Goal: Understand process/instructions: Learn how to perform a task or action

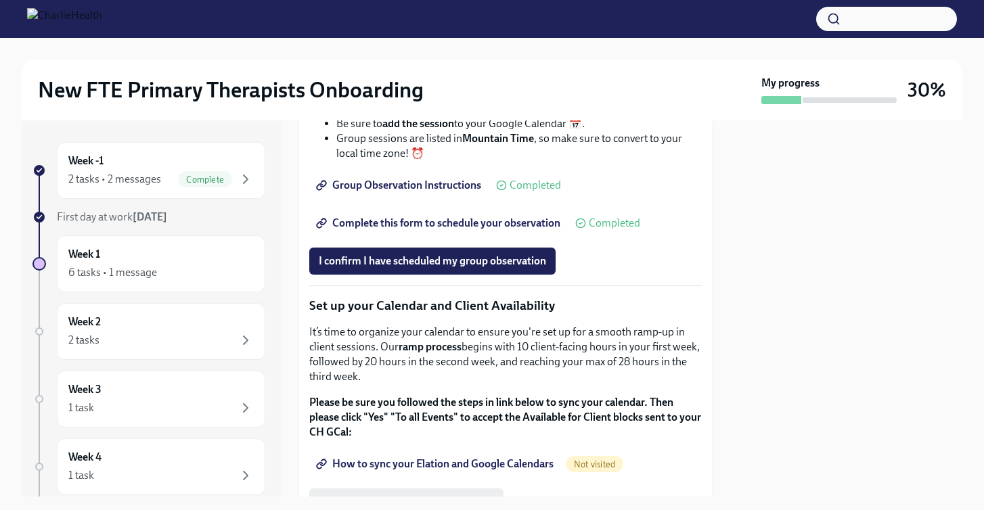
scroll to position [2071, 0]
click at [428, 269] on span "I confirm I have scheduled my group observation" at bounding box center [432, 262] width 227 height 14
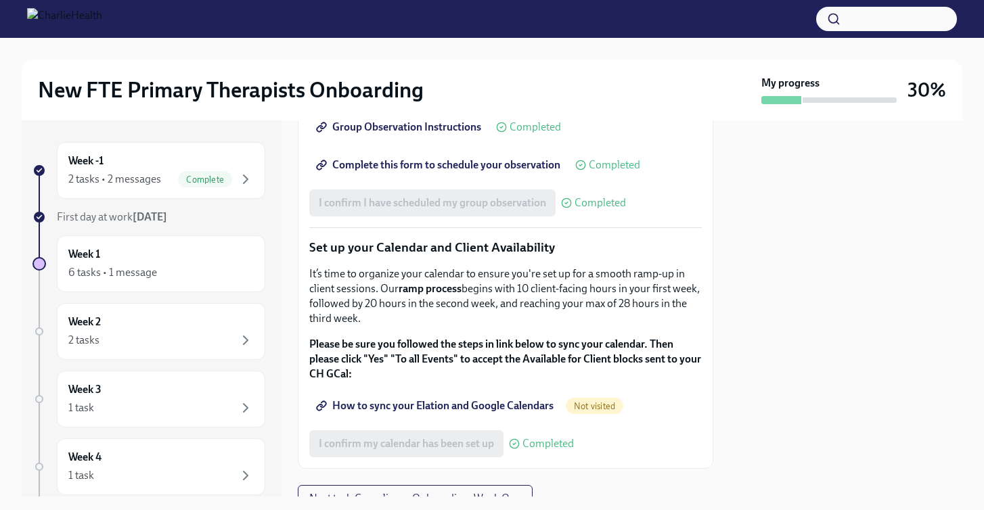
scroll to position [2226, 0]
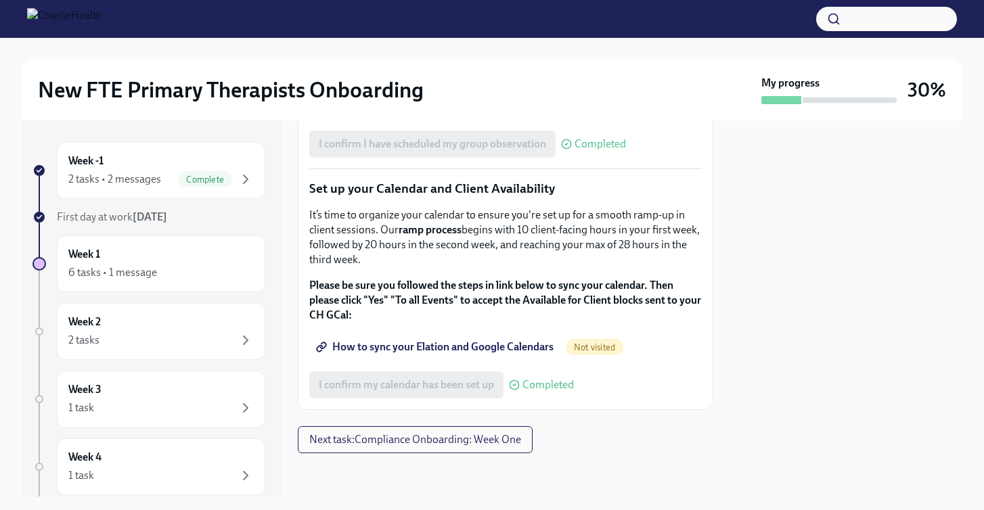
click at [432, 354] on span "How to sync your Elation and Google Calendars" at bounding box center [436, 347] width 235 height 14
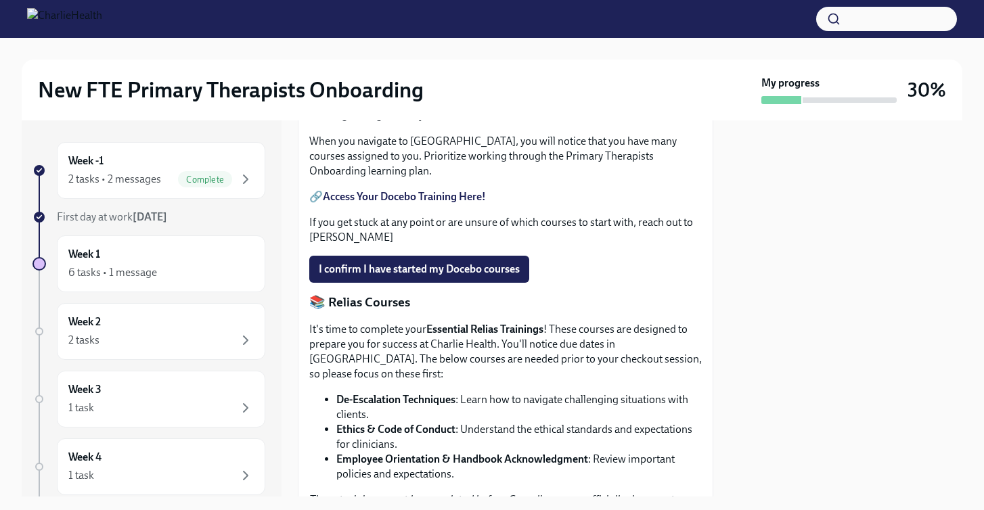
scroll to position [654, 0]
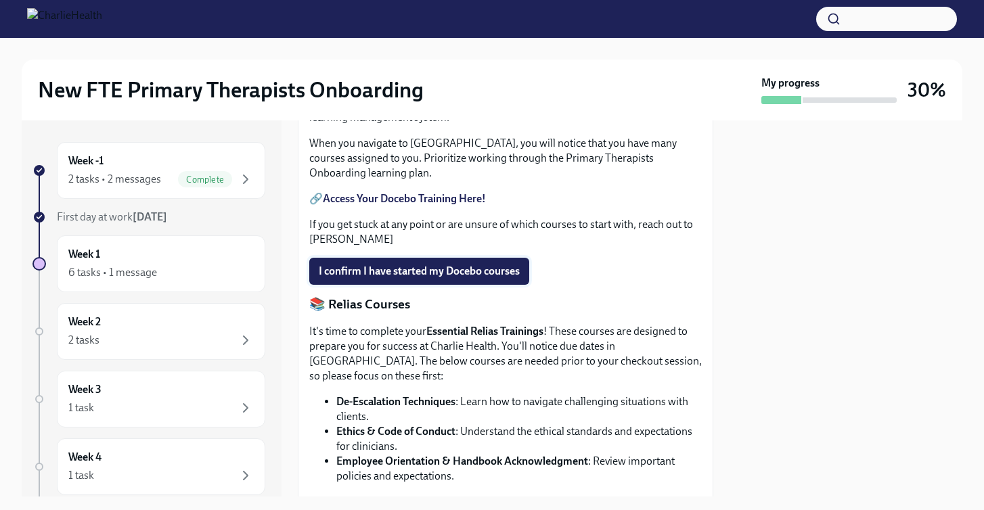
click at [432, 278] on span "I confirm I have started my Docebo courses" at bounding box center [419, 272] width 201 height 14
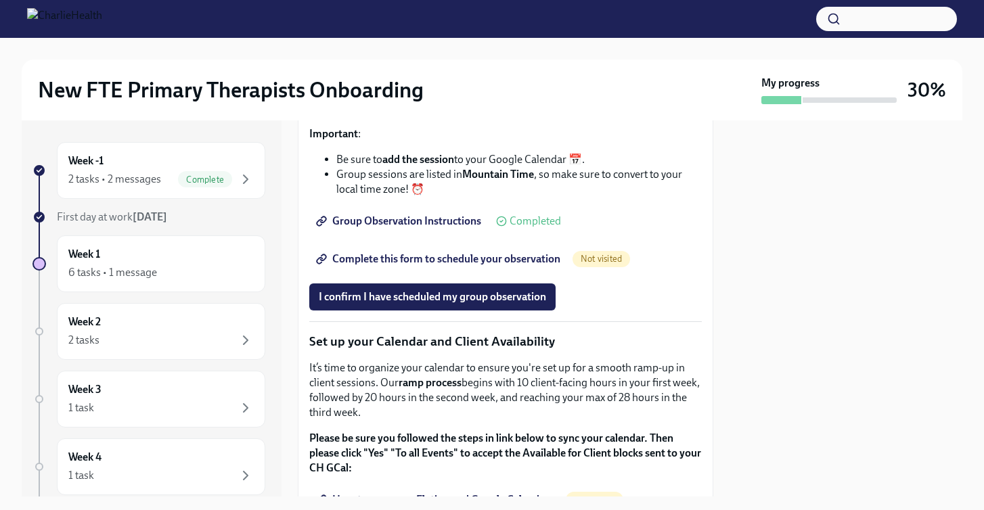
scroll to position [2035, 0]
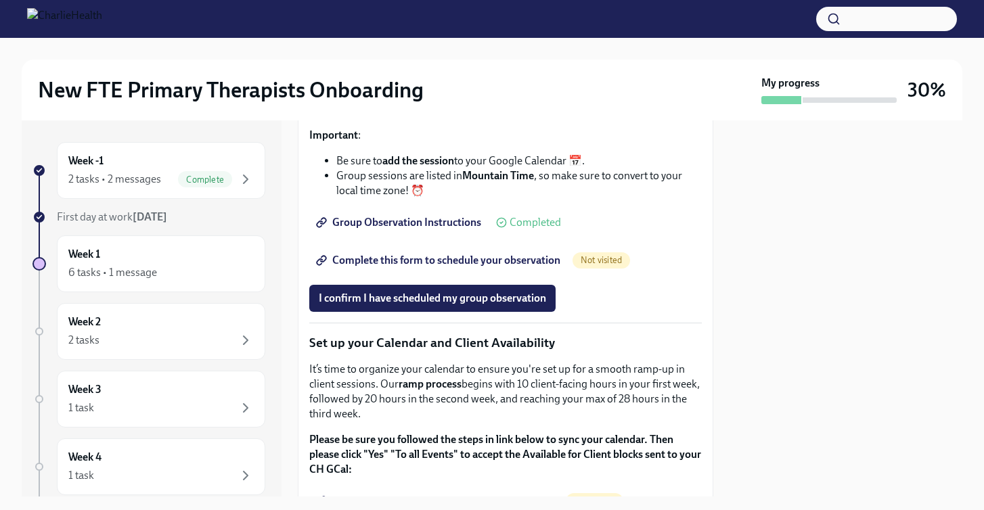
click at [418, 267] on span "Complete this form to schedule your observation" at bounding box center [440, 261] width 242 height 14
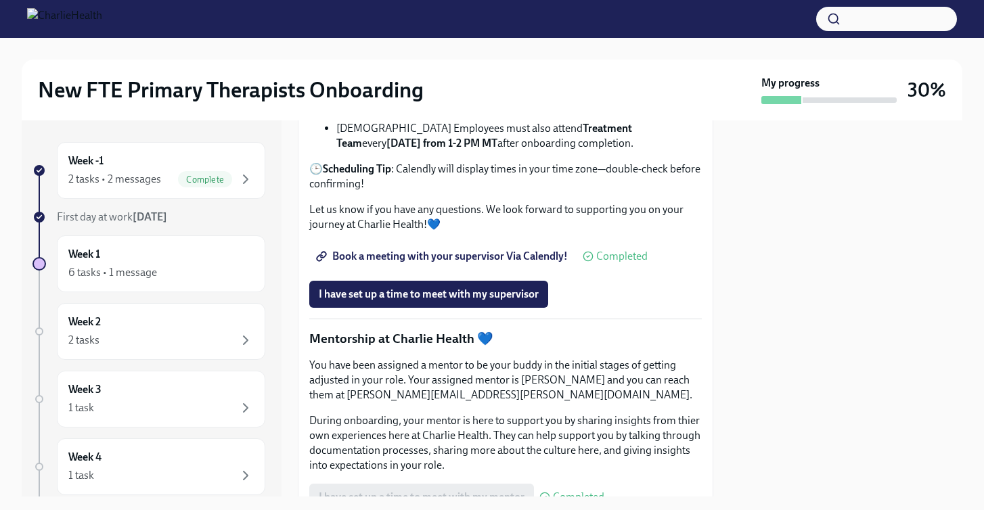
scroll to position [1341, 0]
